Goal: Task Accomplishment & Management: Manage account settings

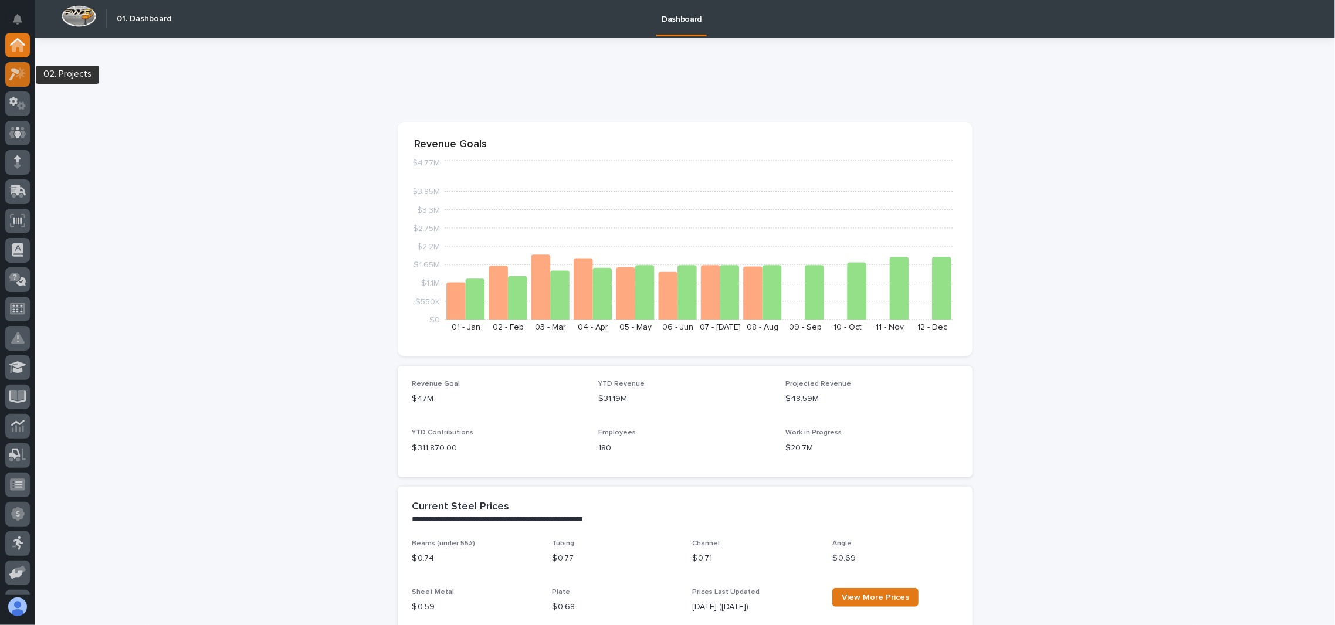
click at [15, 72] on icon at bounding box center [14, 74] width 11 height 13
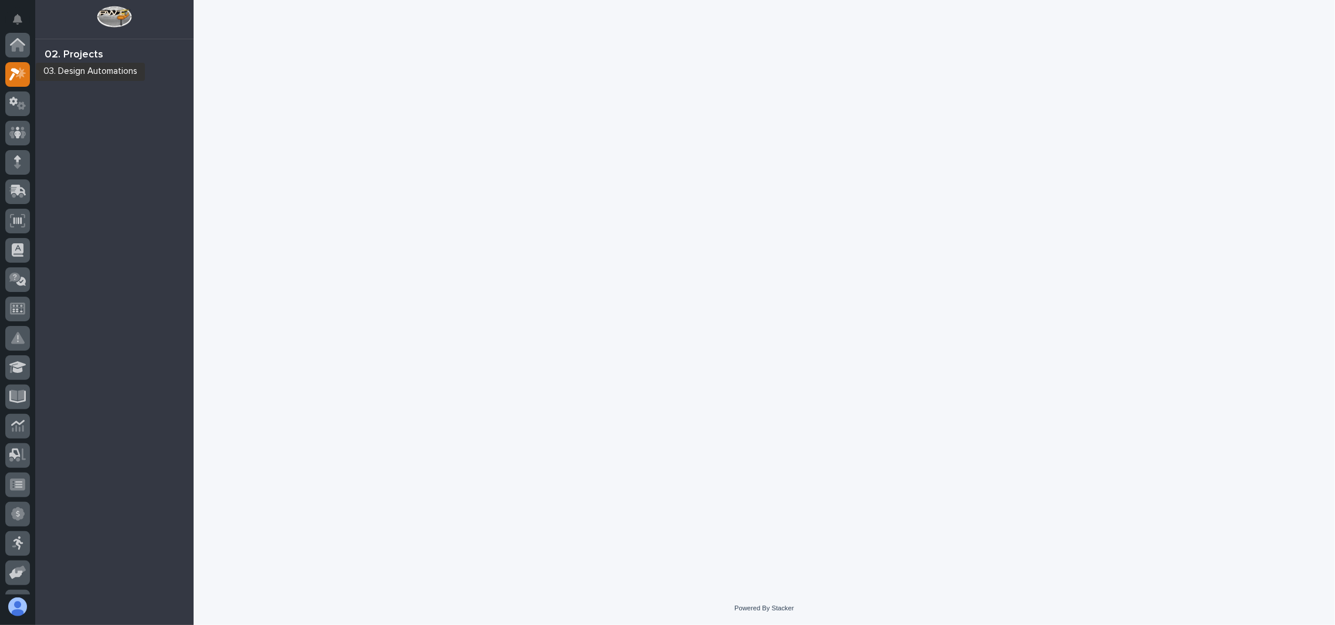
scroll to position [29, 0]
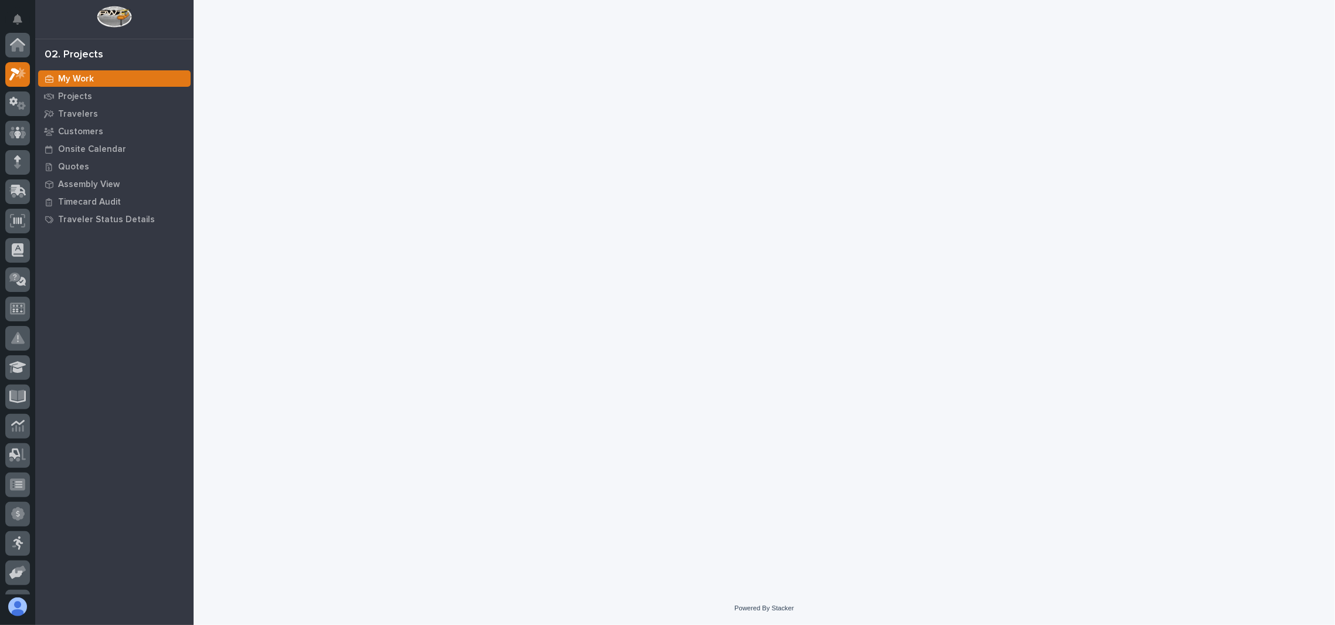
scroll to position [29, 0]
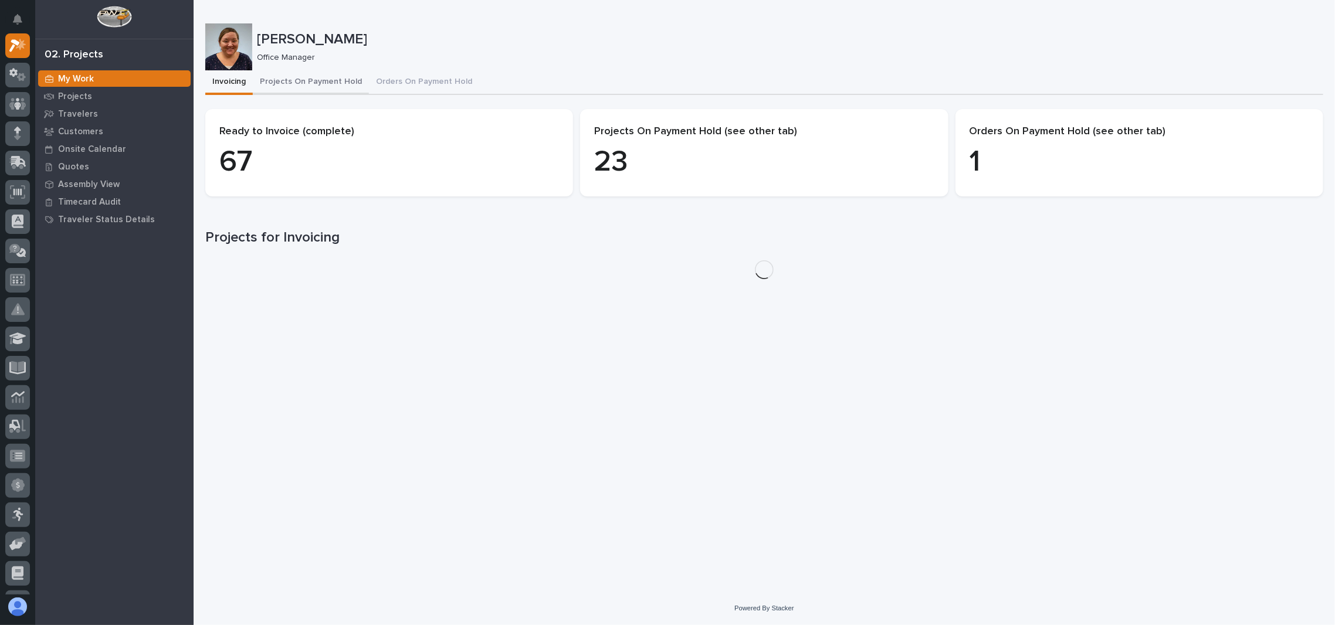
click at [323, 80] on button "Projects On Payment Hold" at bounding box center [311, 82] width 116 height 25
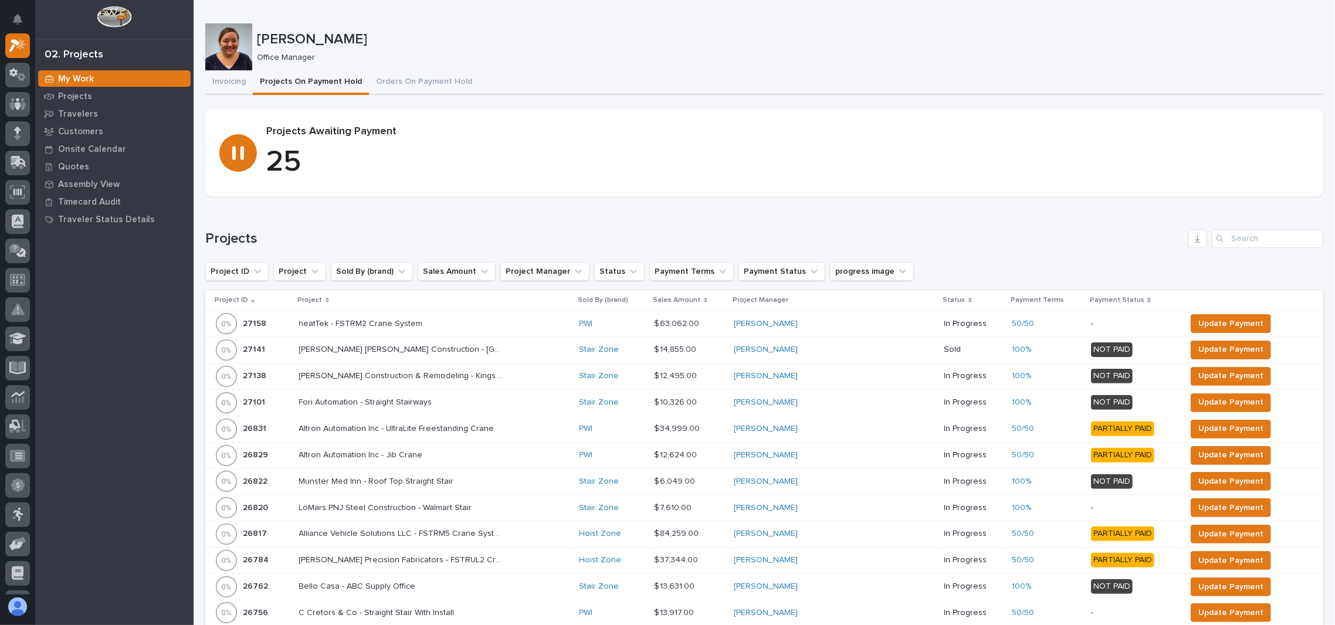
click at [321, 303] on p "Project" at bounding box center [310, 300] width 25 height 13
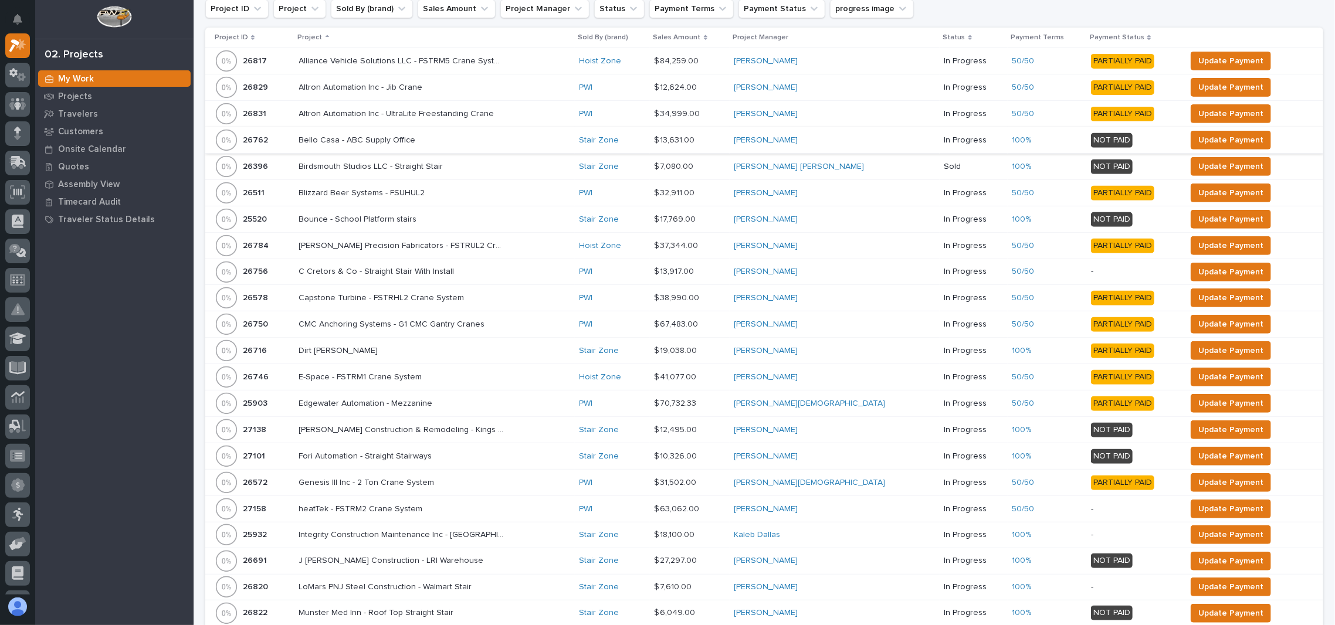
scroll to position [469, 0]
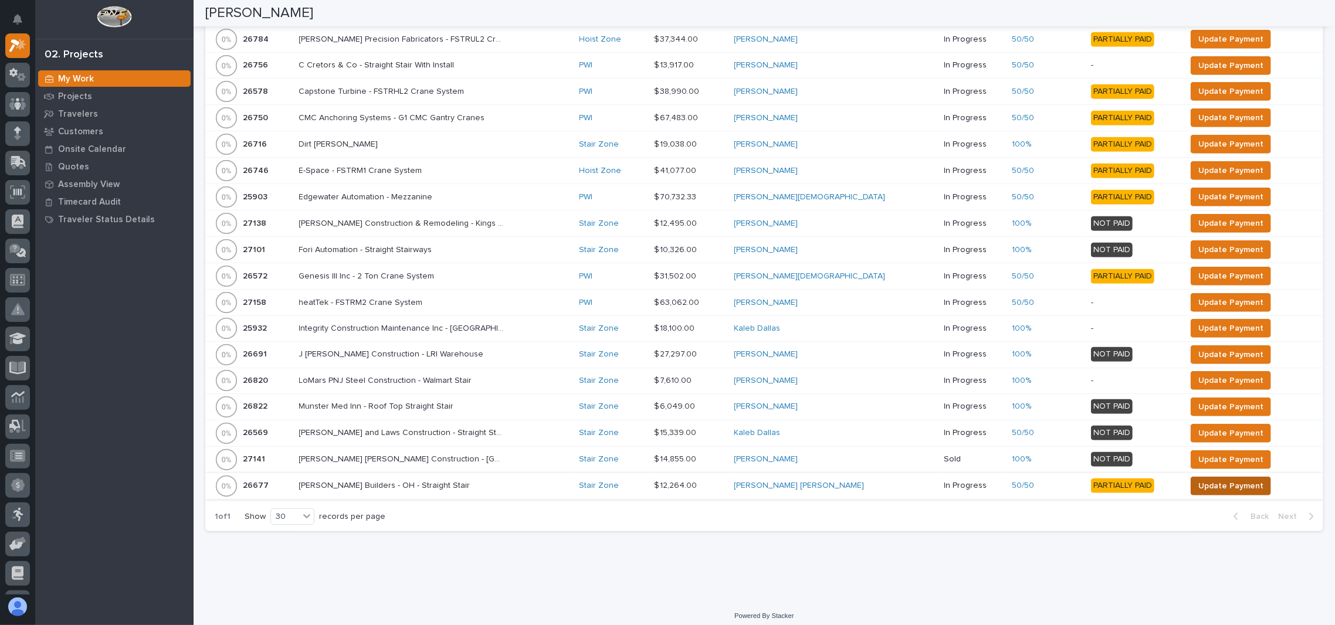
click at [1199, 486] on span "Update Payment" at bounding box center [1231, 486] width 65 height 14
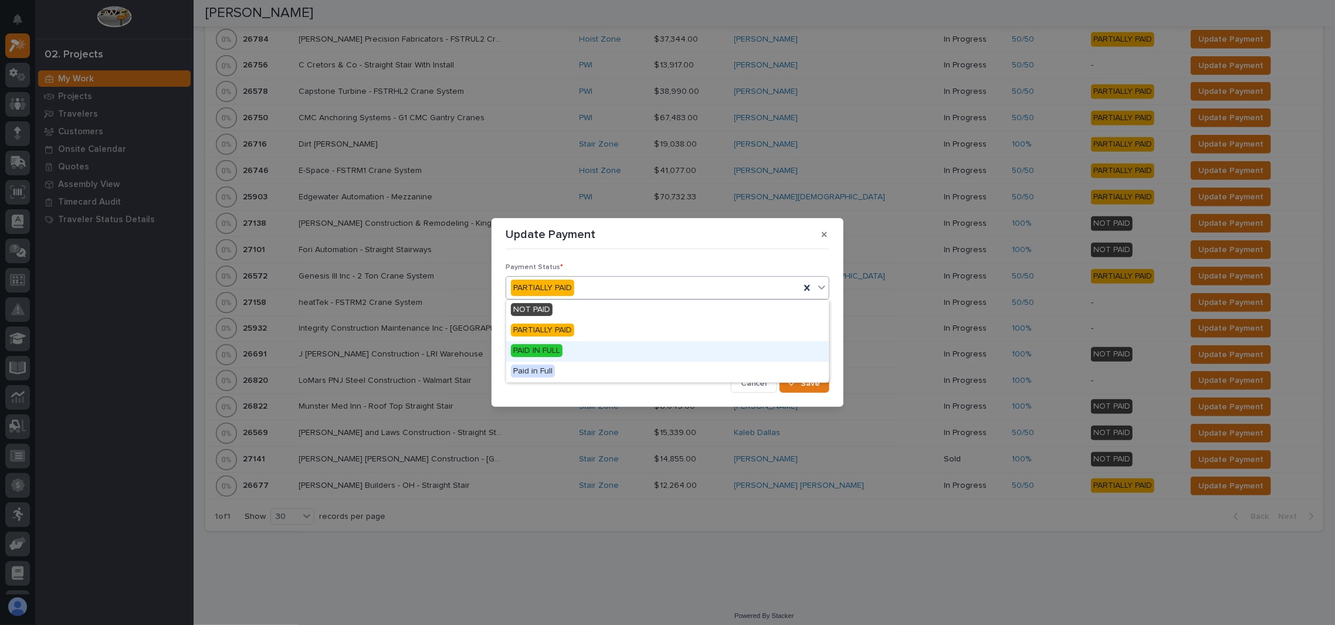
click at [565, 353] on div "PAID IN FULL" at bounding box center [667, 351] width 323 height 21
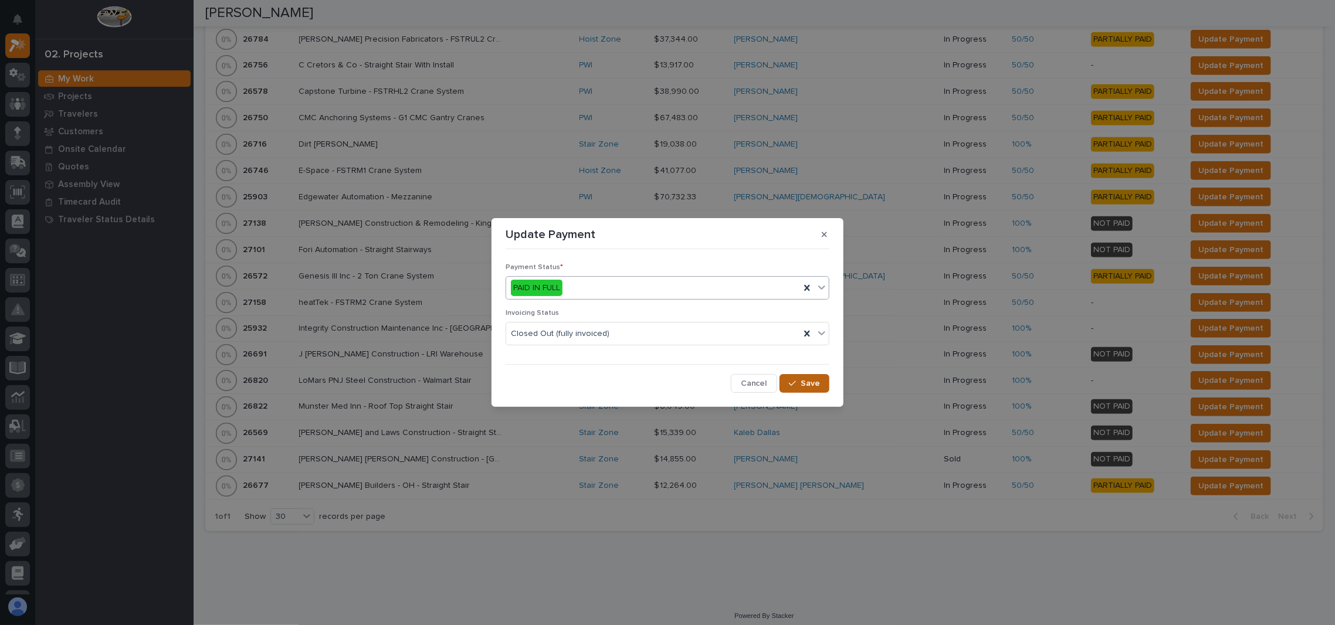
click at [798, 384] on div "button" at bounding box center [795, 384] width 12 height 8
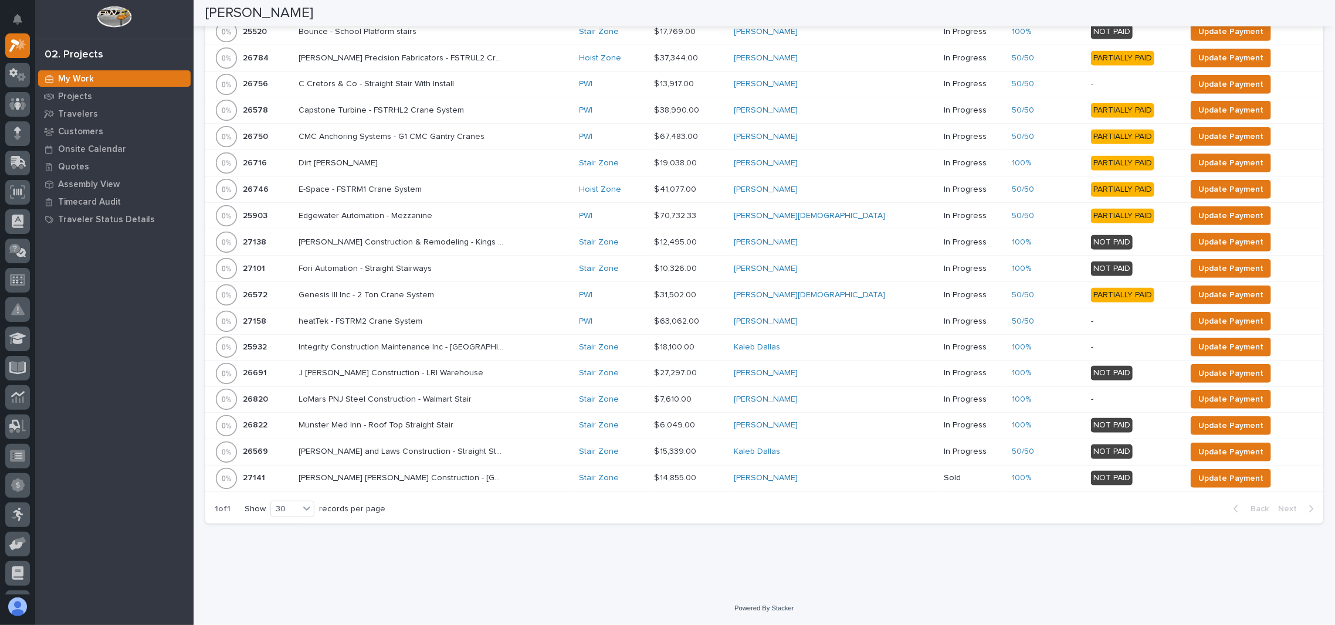
scroll to position [448, 0]
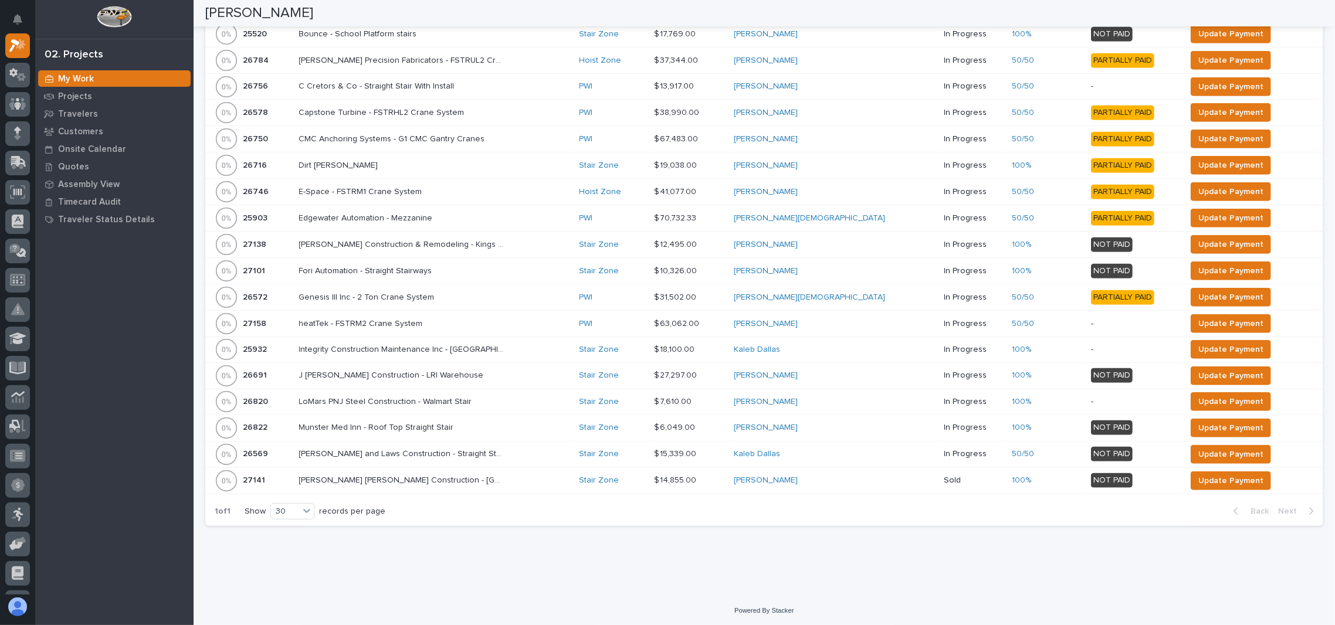
click at [540, 522] on div "1 of 1 Show 30 records per page Back Next" at bounding box center [764, 511] width 1118 height 29
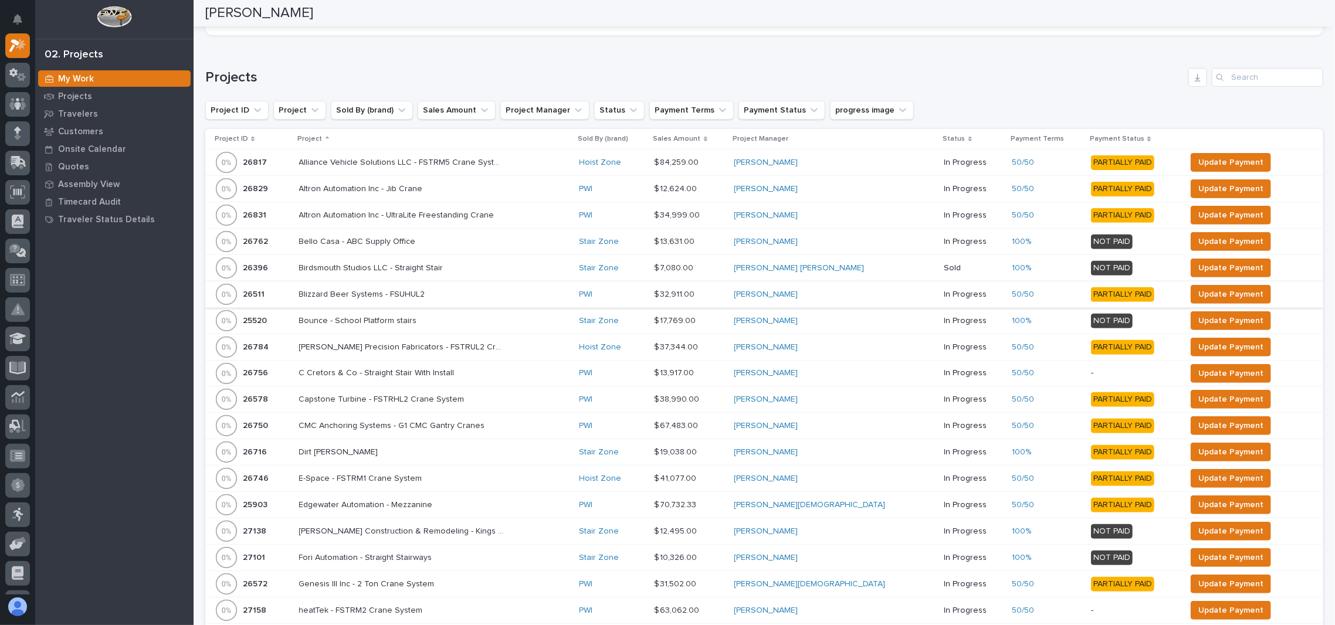
scroll to position [0, 0]
